Goal: Task Accomplishment & Management: Manage account settings

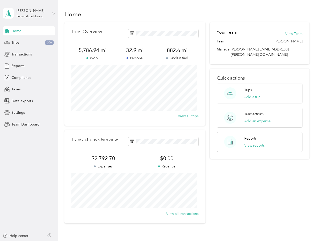
click at [159, 120] on div "Trips Overview 5,786.94 mi Work 32.9 mi Personal 882.6 mi Unclassified View all…" at bounding box center [134, 73] width 141 height 103
click at [29, 13] on div "[PERSON_NAME]" at bounding box center [32, 10] width 31 height 5
click at [29, 31] on div "You’re signed in as [PERSON_NAME][EMAIL_ADDRESS][PERSON_NAME][DOMAIN_NAME] Team…" at bounding box center [84, 43] width 162 height 51
click at [29, 43] on div "Trips 506" at bounding box center [29, 42] width 53 height 9
